Goal: Communication & Community: Connect with others

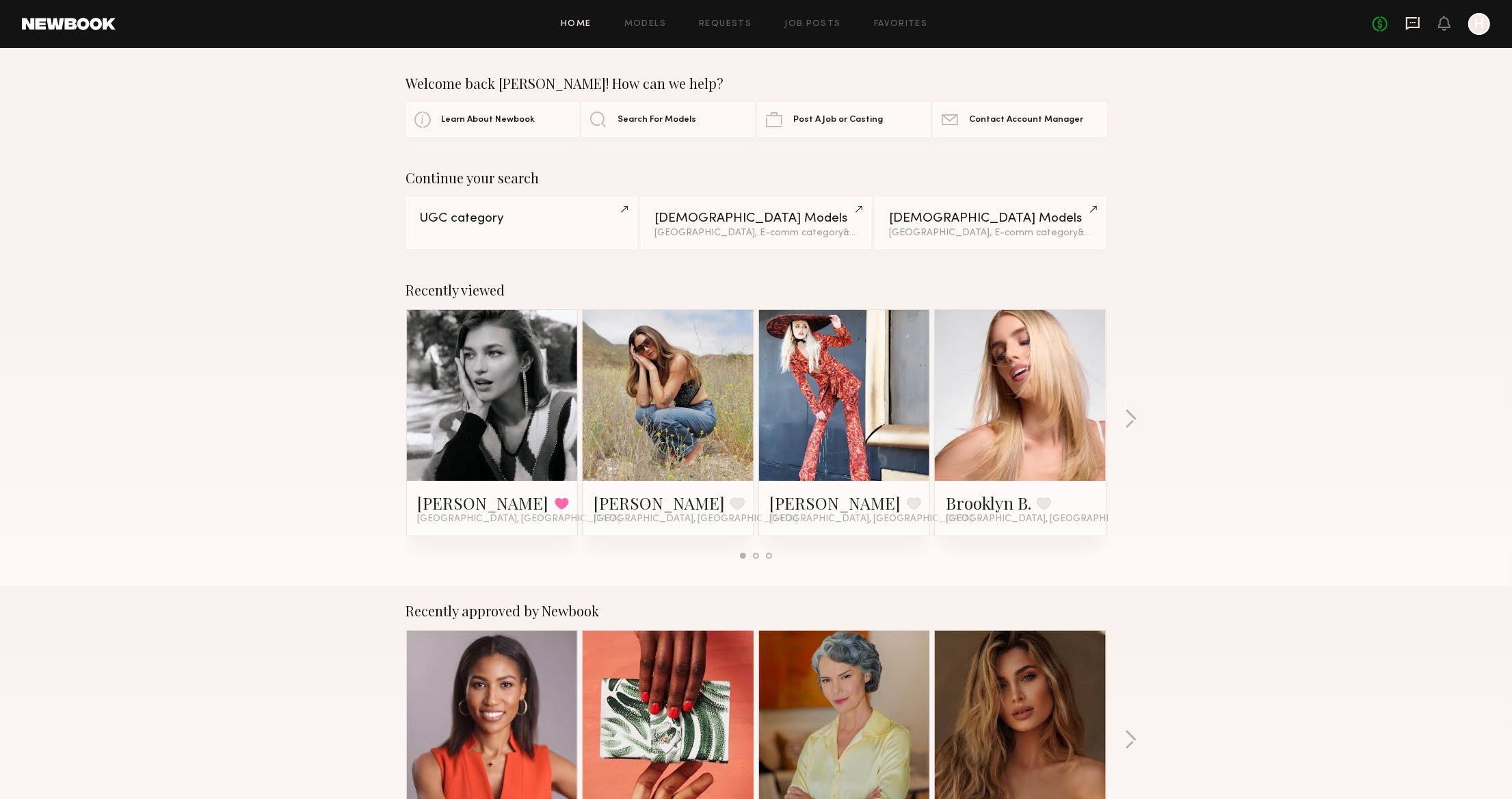
click at [1418, 18] on icon at bounding box center [1412, 23] width 14 height 13
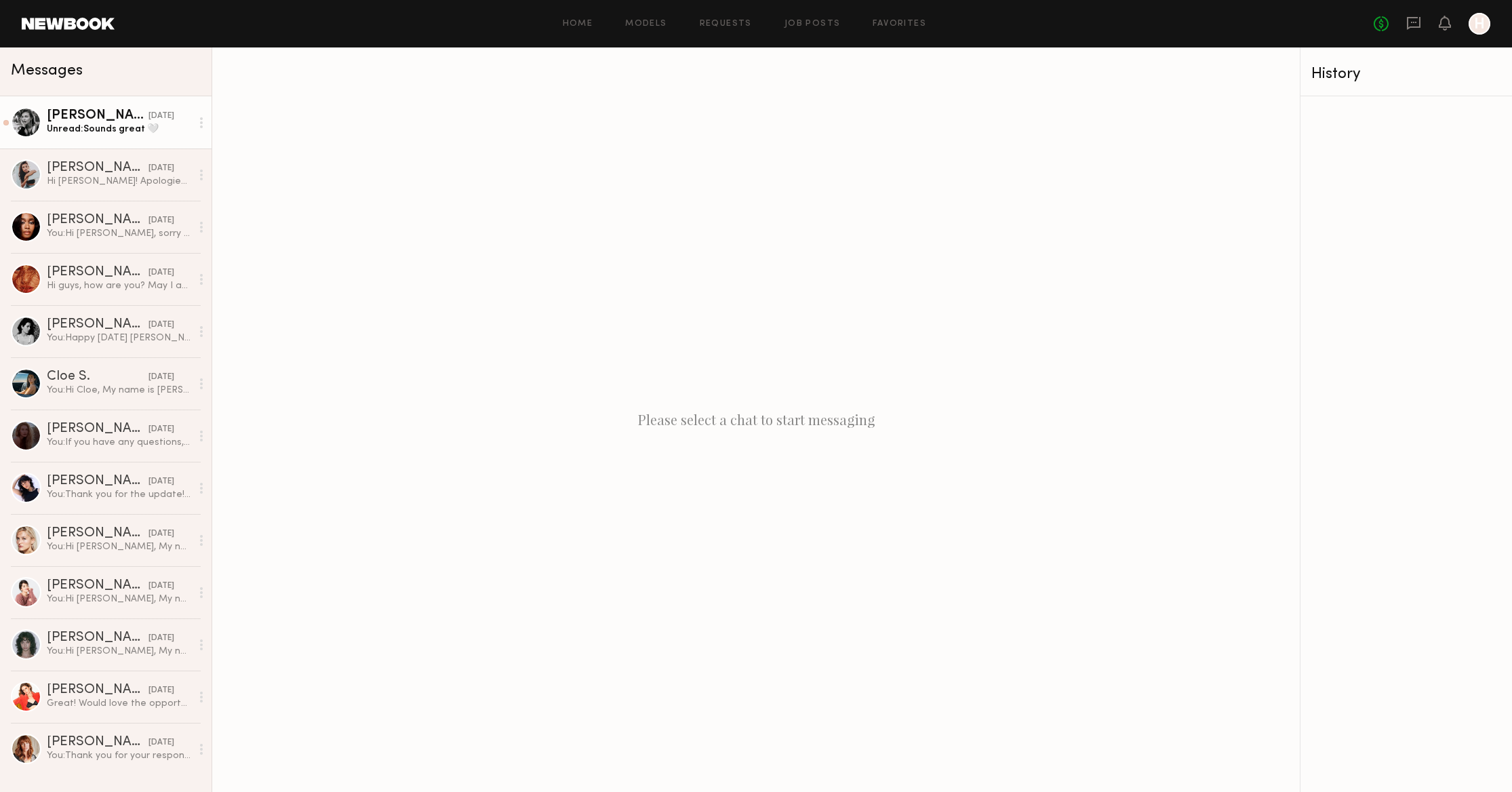
click at [81, 120] on div "[PERSON_NAME]" at bounding box center [97, 116] width 102 height 14
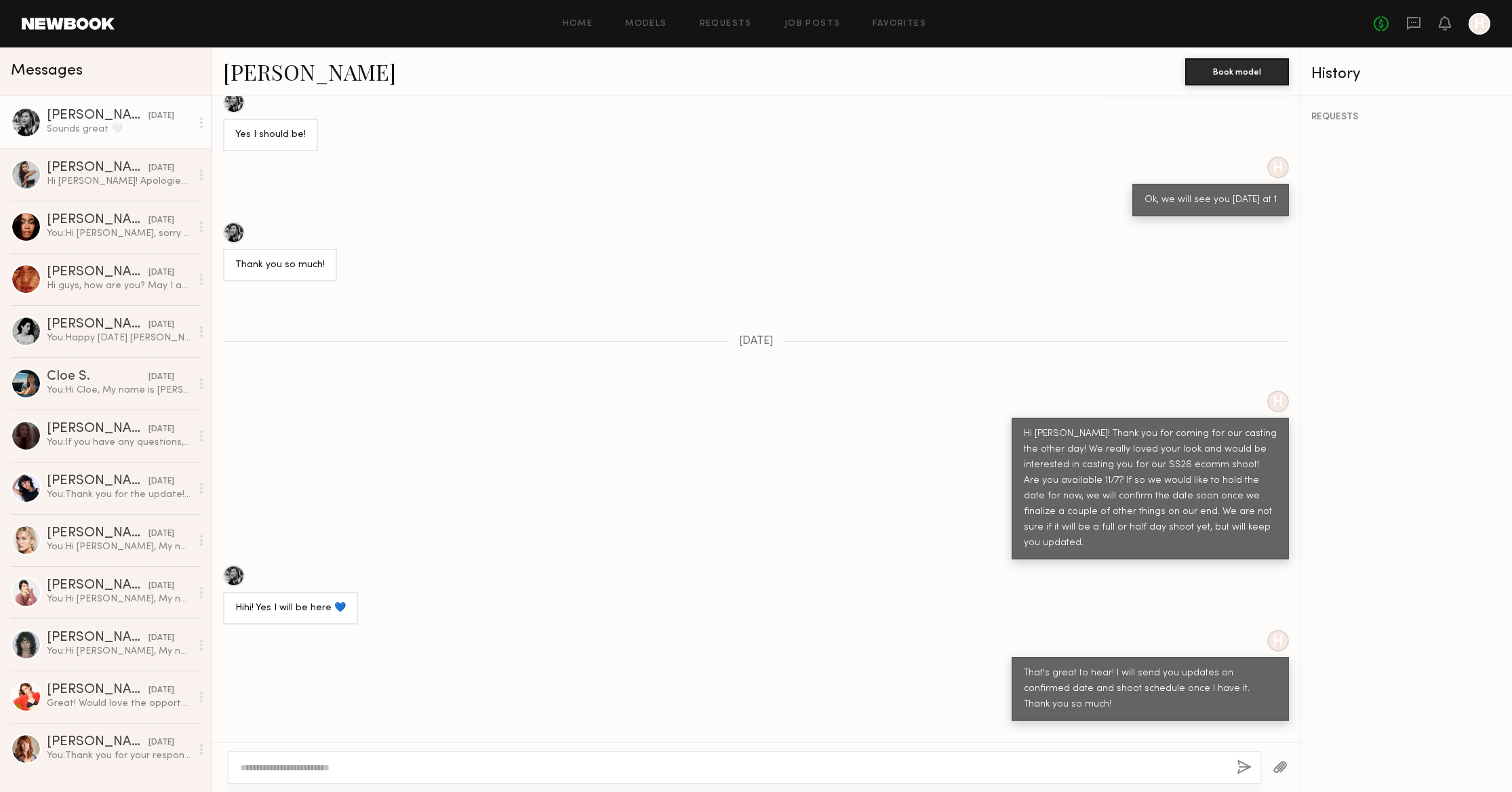
scroll to position [2428, 0]
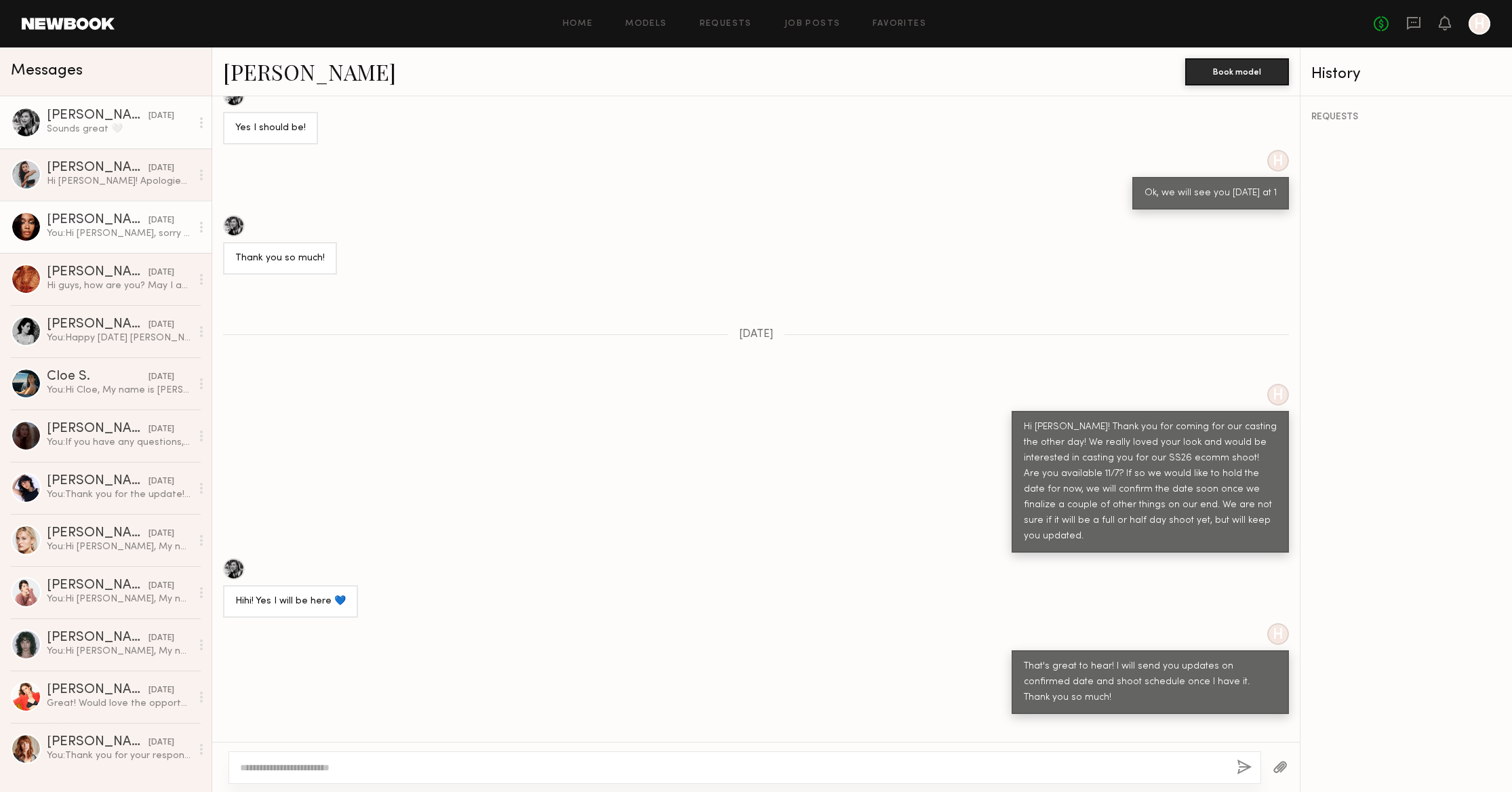
click at [88, 236] on div "You: Hi [PERSON_NAME], sorry for the late response. we wanted to have a fitting…" at bounding box center [119, 233] width 145 height 13
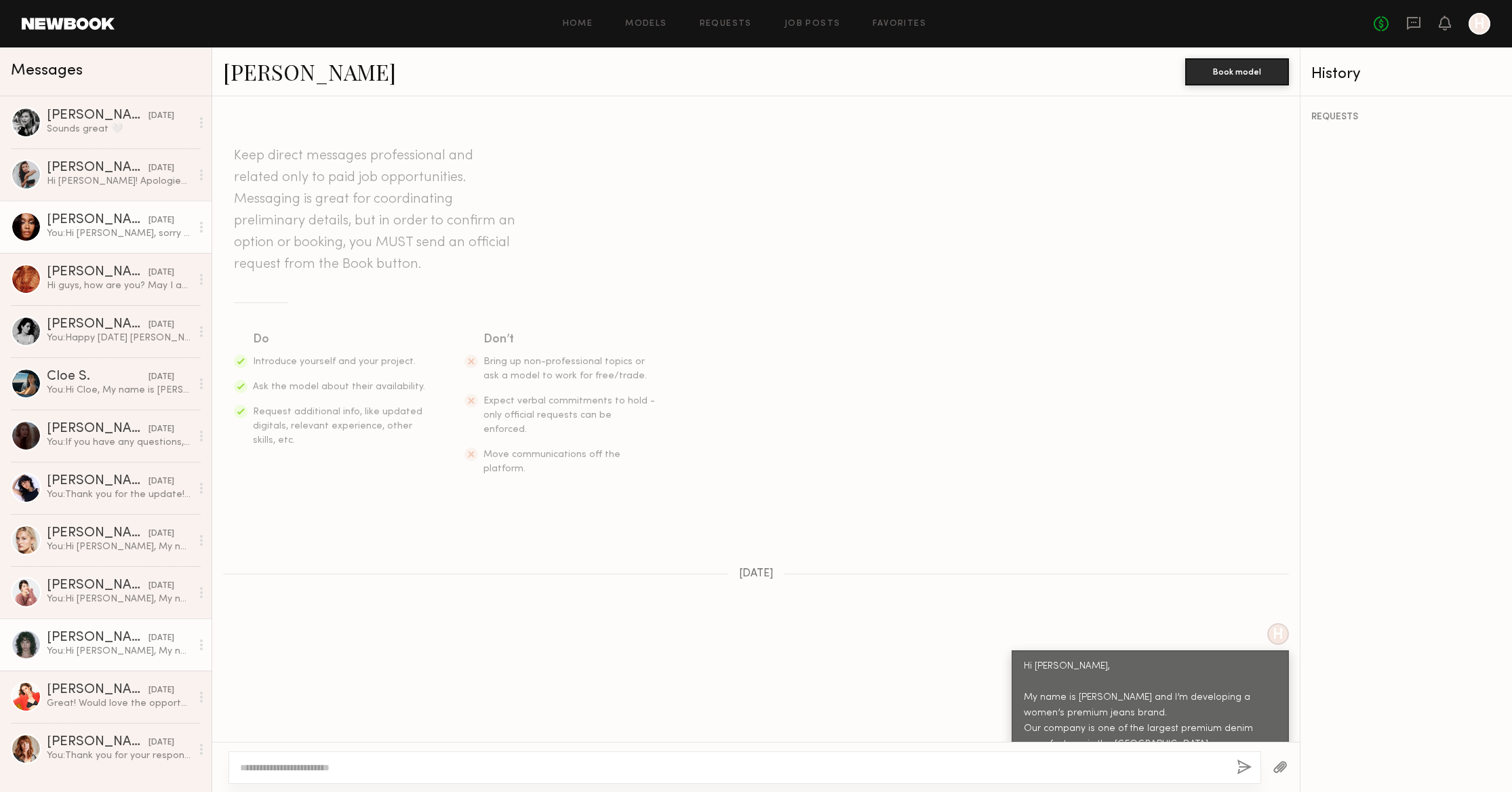
click at [98, 644] on div "[PERSON_NAME]" at bounding box center [97, 638] width 102 height 14
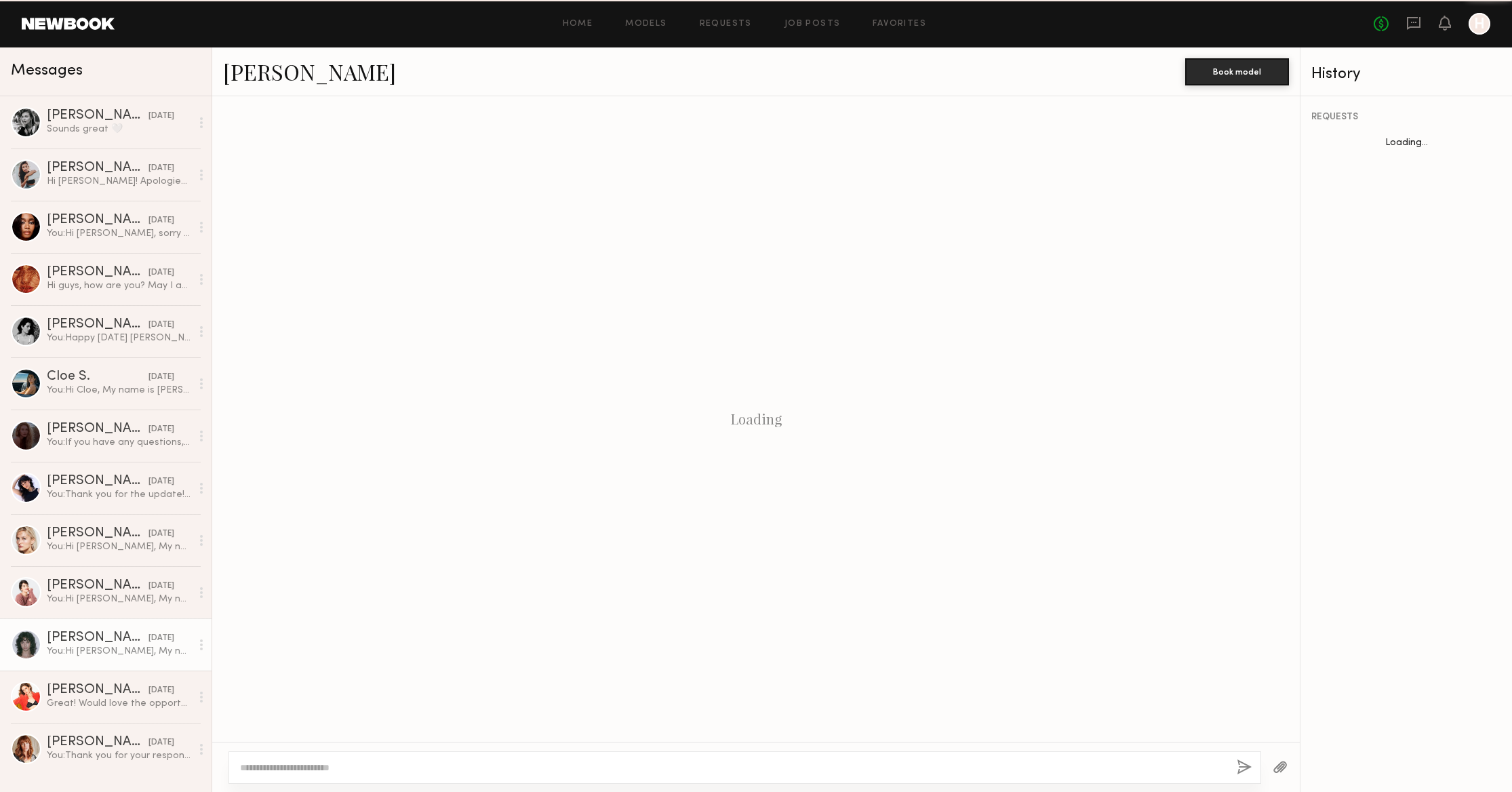
scroll to position [585, 0]
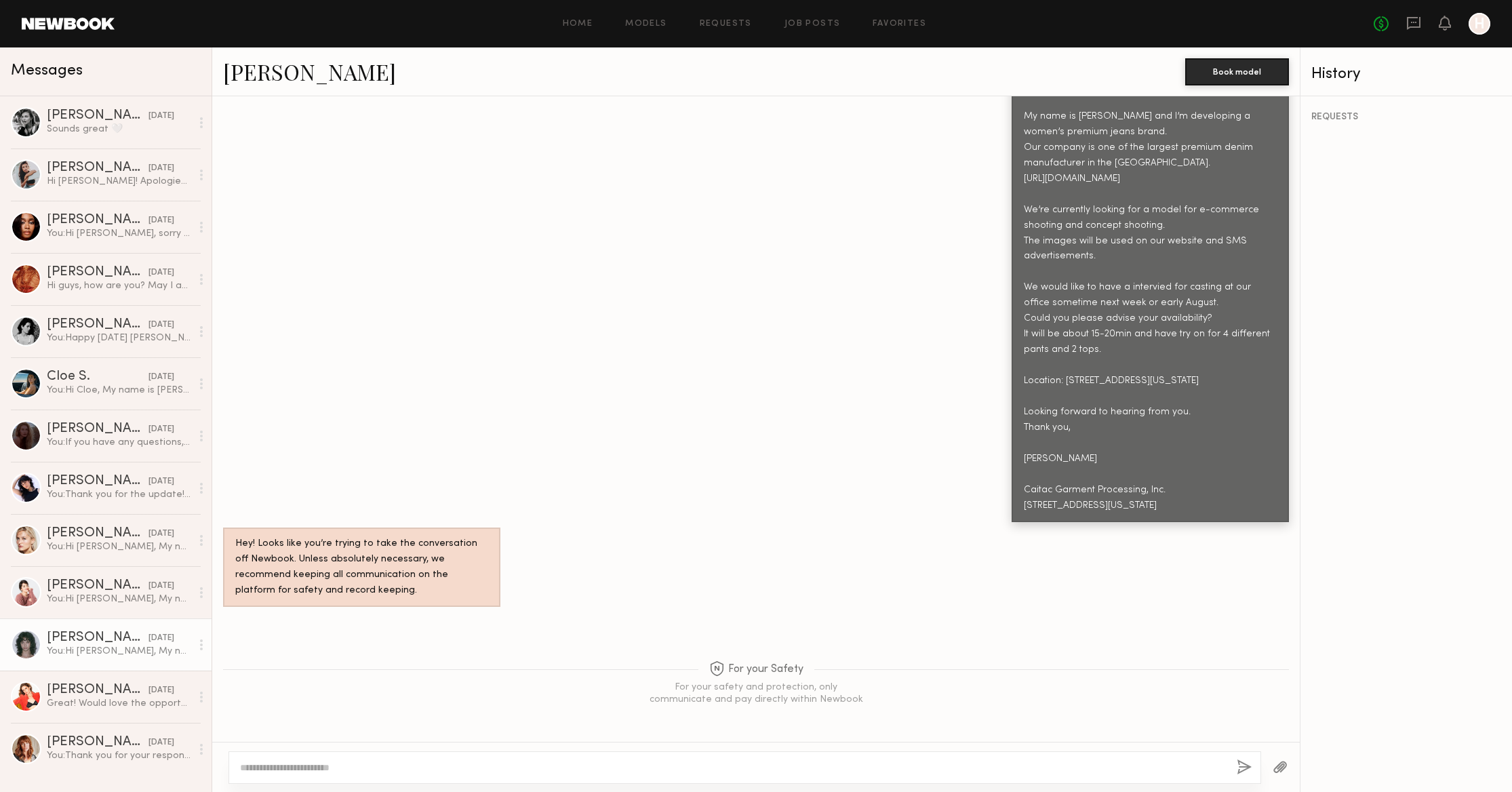
click at [62, 633] on div "[PERSON_NAME]" at bounding box center [97, 638] width 102 height 14
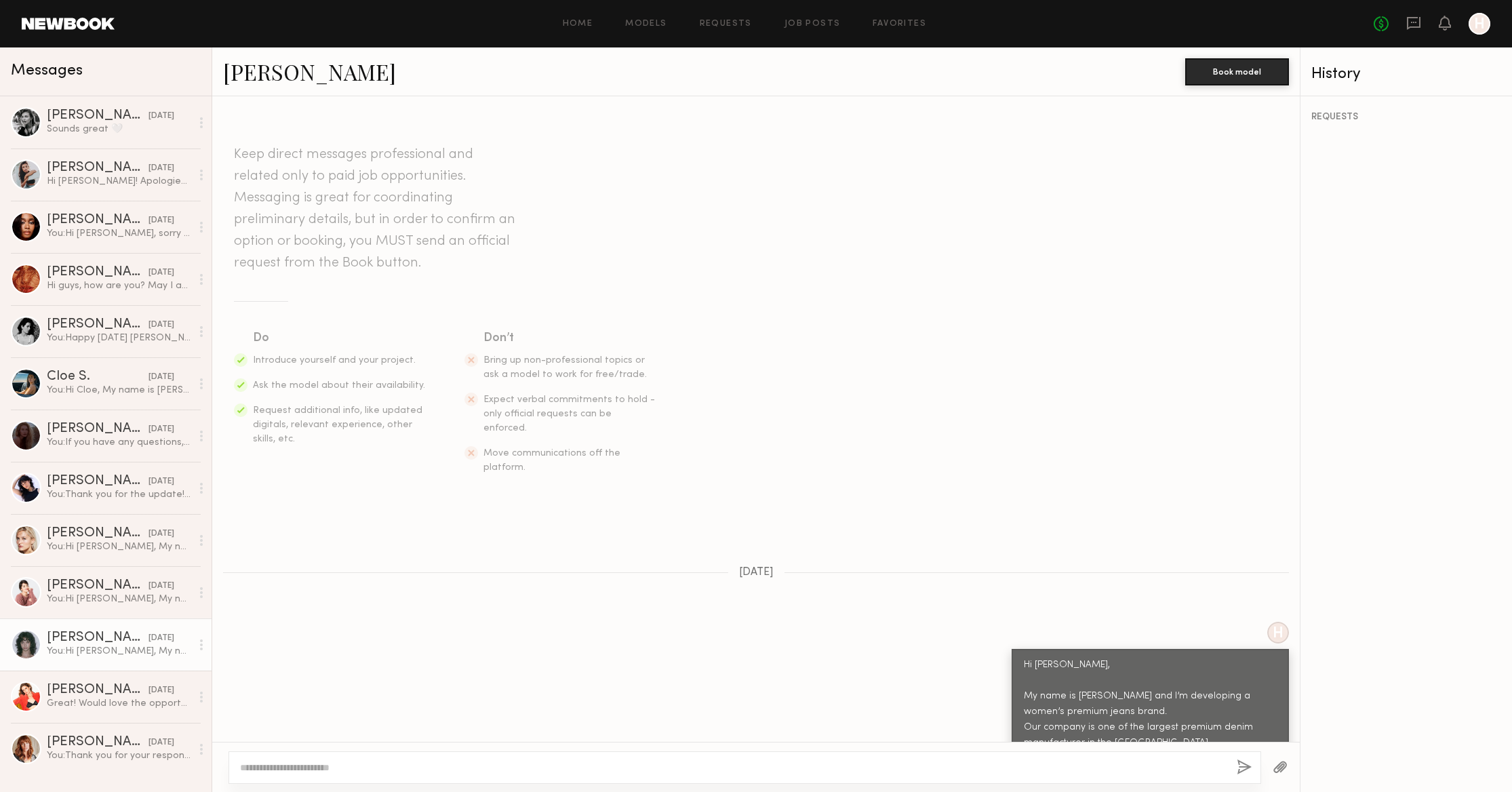
scroll to position [0, 0]
click at [266, 68] on link "[PERSON_NAME]" at bounding box center [310, 71] width 173 height 29
click at [71, 425] on div "[PERSON_NAME]" at bounding box center [97, 429] width 102 height 14
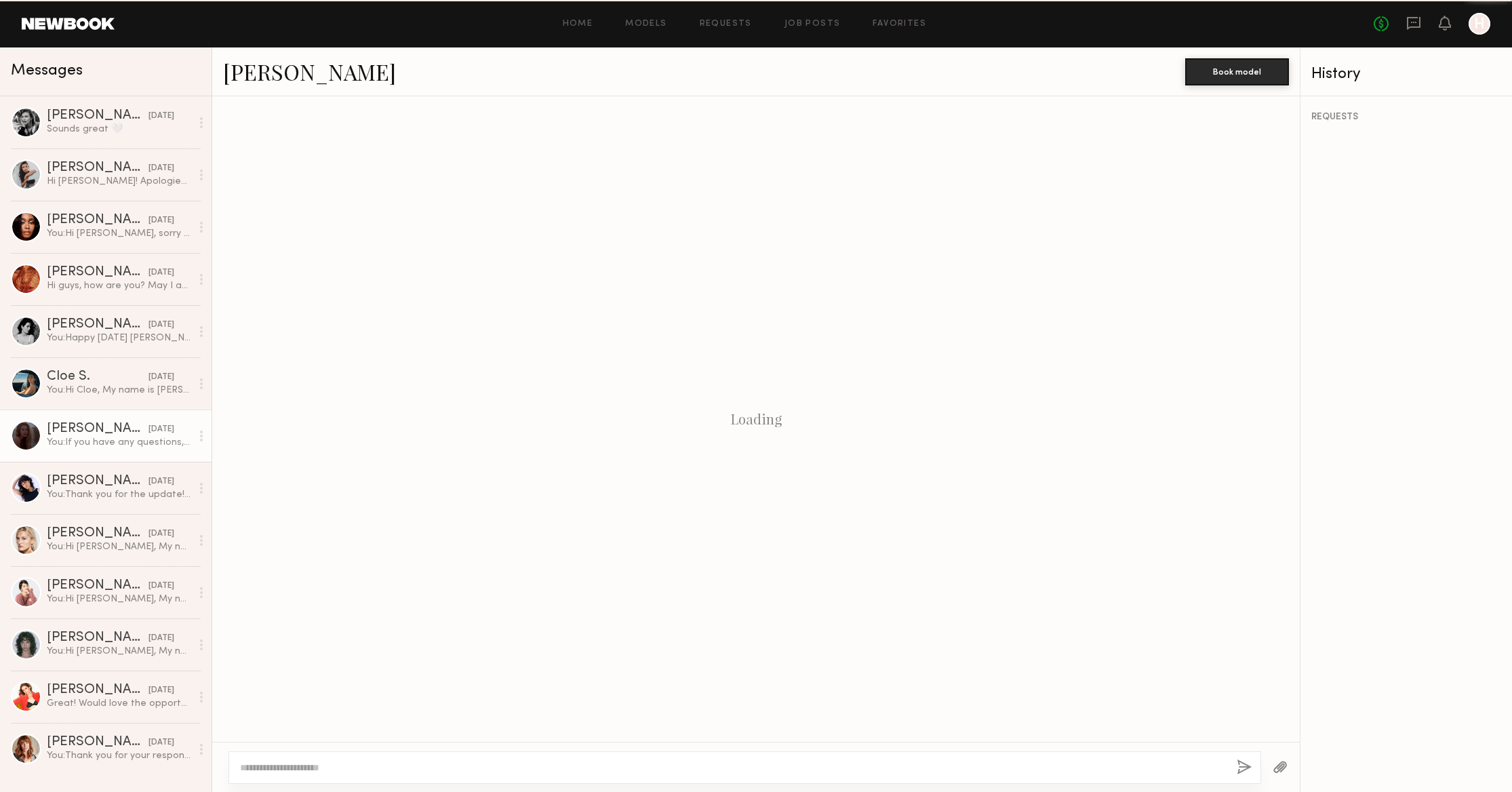
scroll to position [1728, 0]
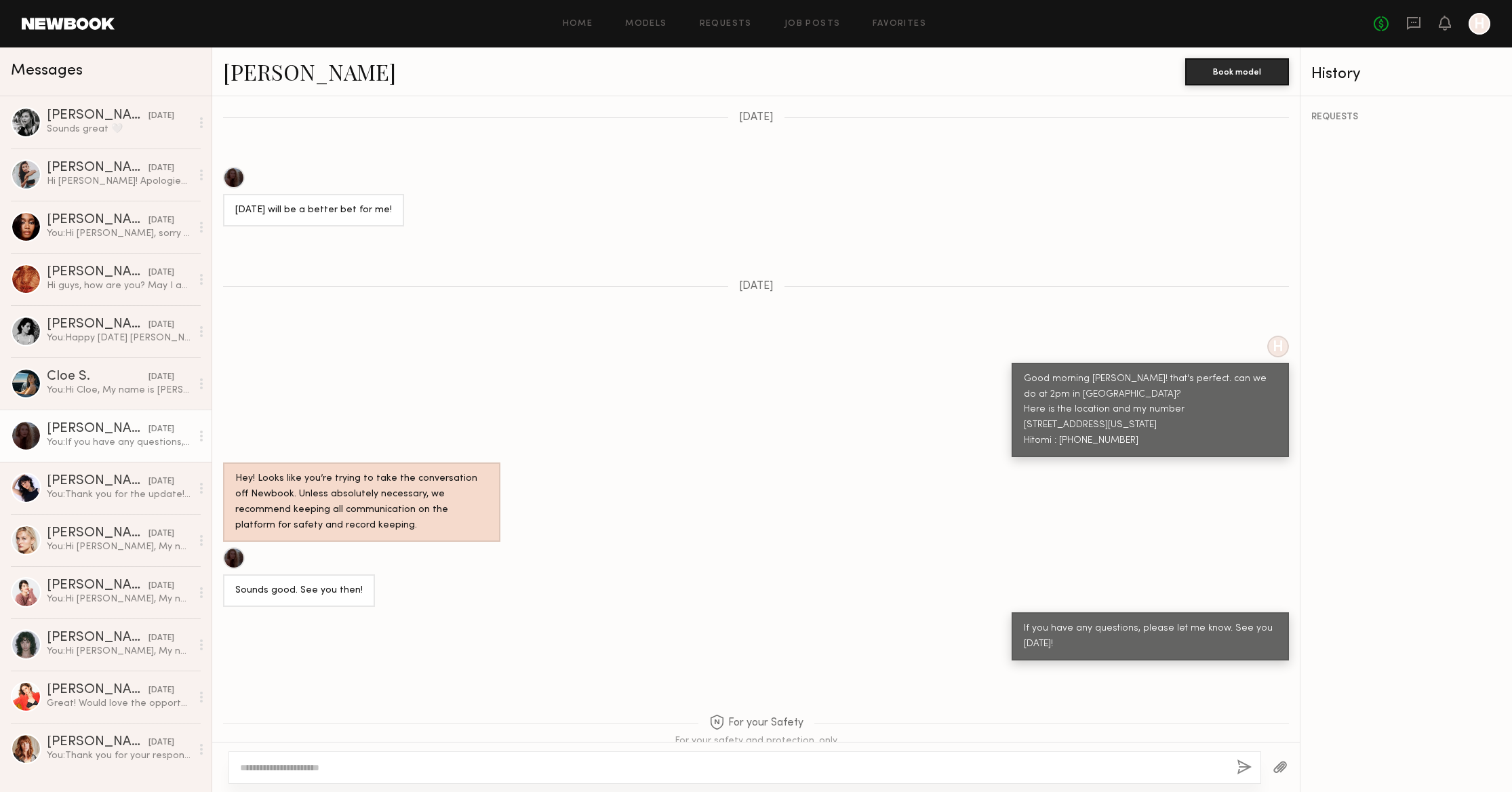
click at [242, 69] on link "[PERSON_NAME]" at bounding box center [310, 71] width 173 height 29
click at [75, 112] on div "[PERSON_NAME]" at bounding box center [97, 116] width 102 height 14
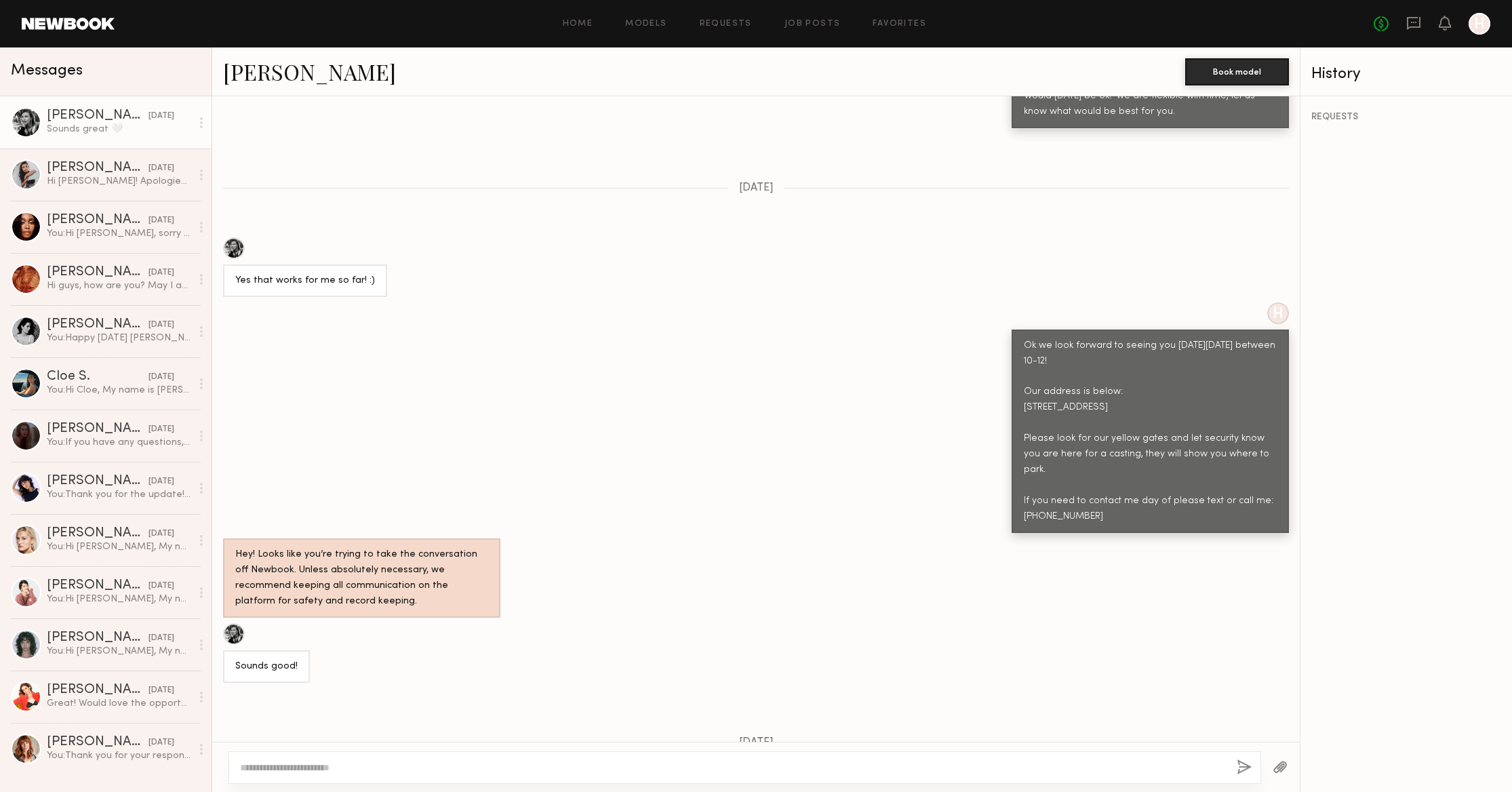
scroll to position [419, 0]
